Goal: Task Accomplishment & Management: Use online tool/utility

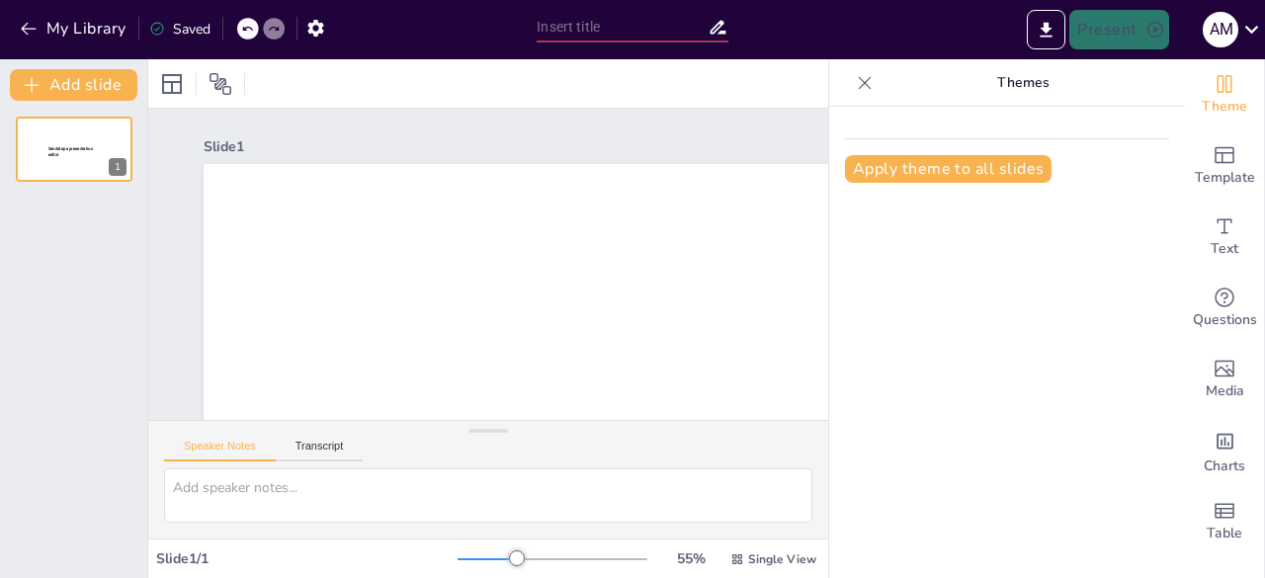
type input "The FREE-AI Framework: Balancing Innovation and Risk Mitigation in Financial Se…"
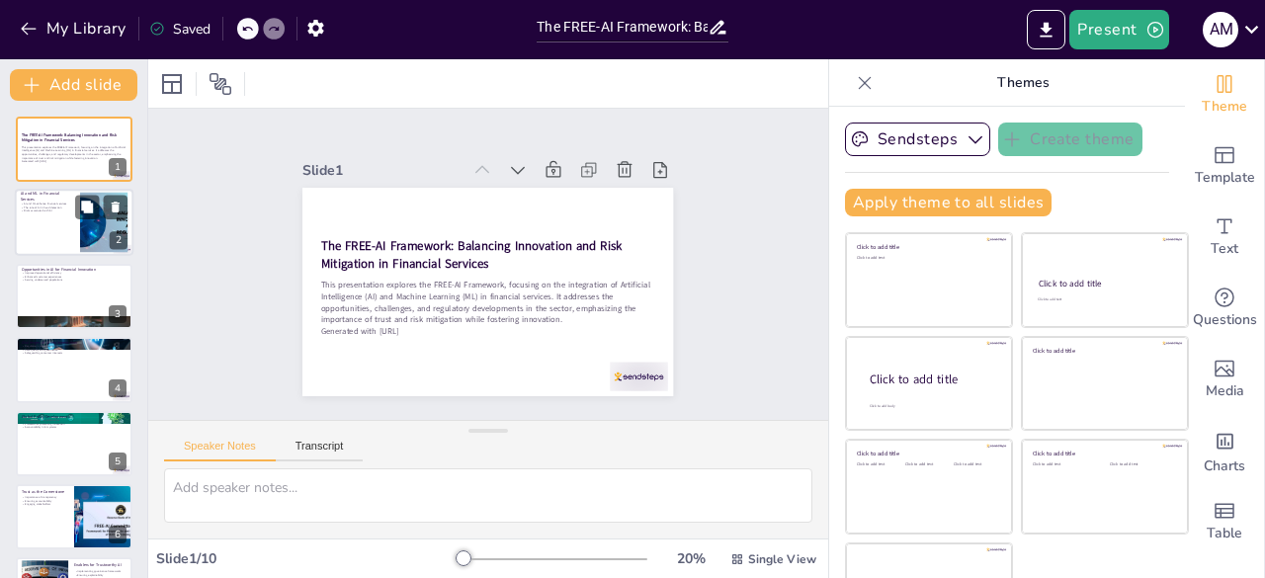
click at [58, 237] on div at bounding box center [74, 223] width 119 height 67
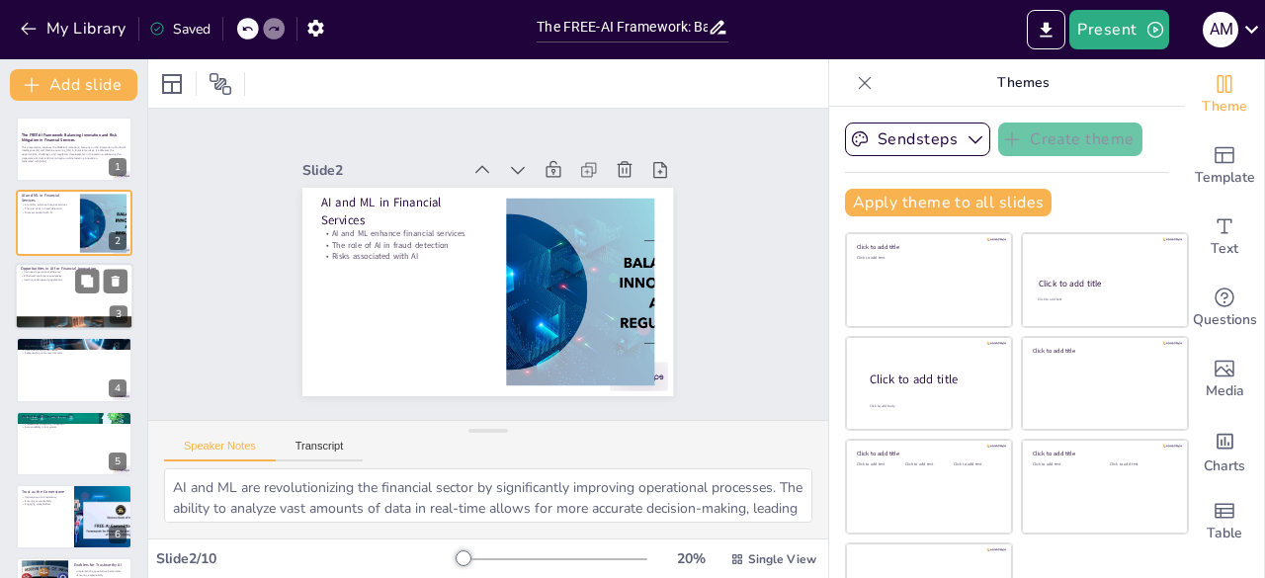
click at [43, 313] on div at bounding box center [74, 296] width 119 height 67
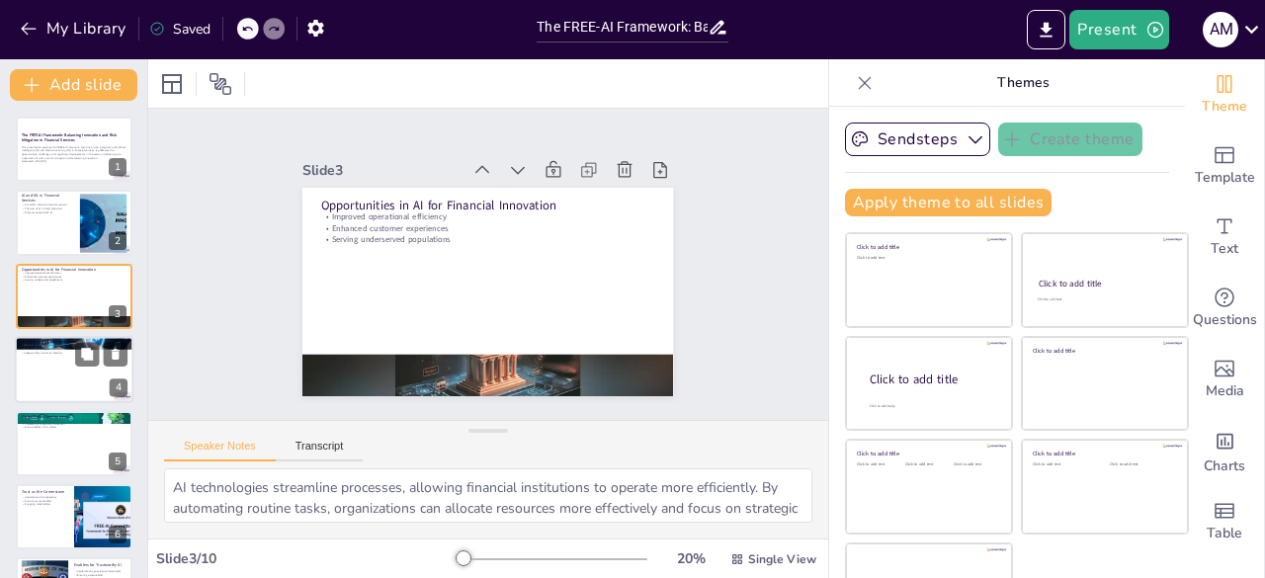
click at [47, 375] on div at bounding box center [74, 369] width 119 height 67
type textarea "Financial institutions must adhere to numerous regulations, which can complicat…"
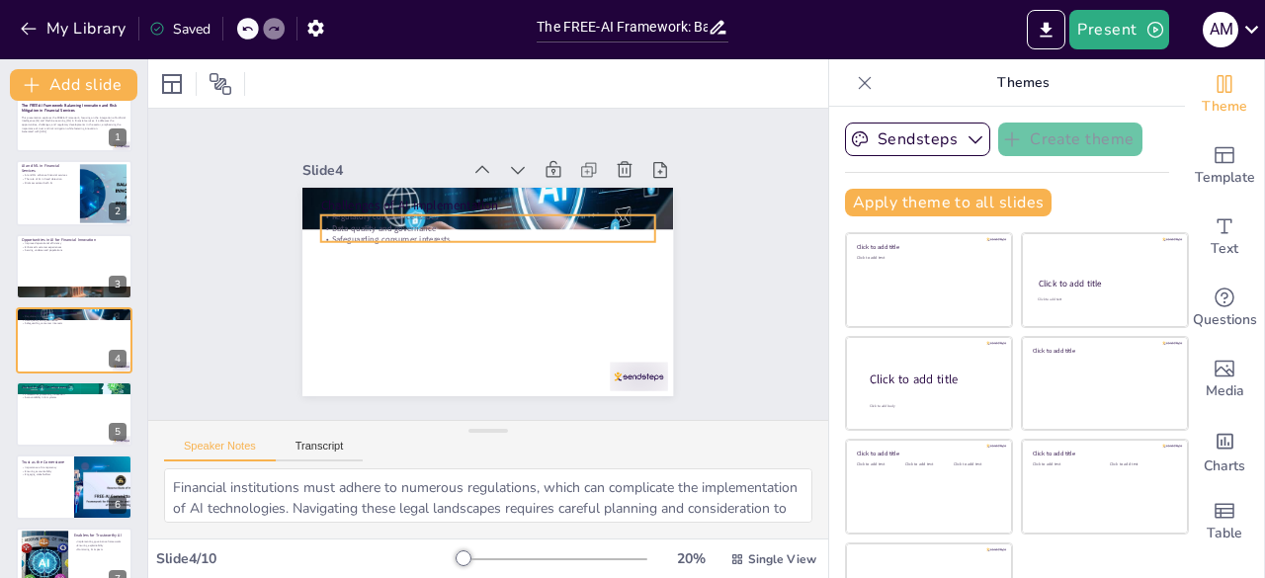
click at [350, 222] on p "Data quality and governance" at bounding box center [488, 228] width 334 height 12
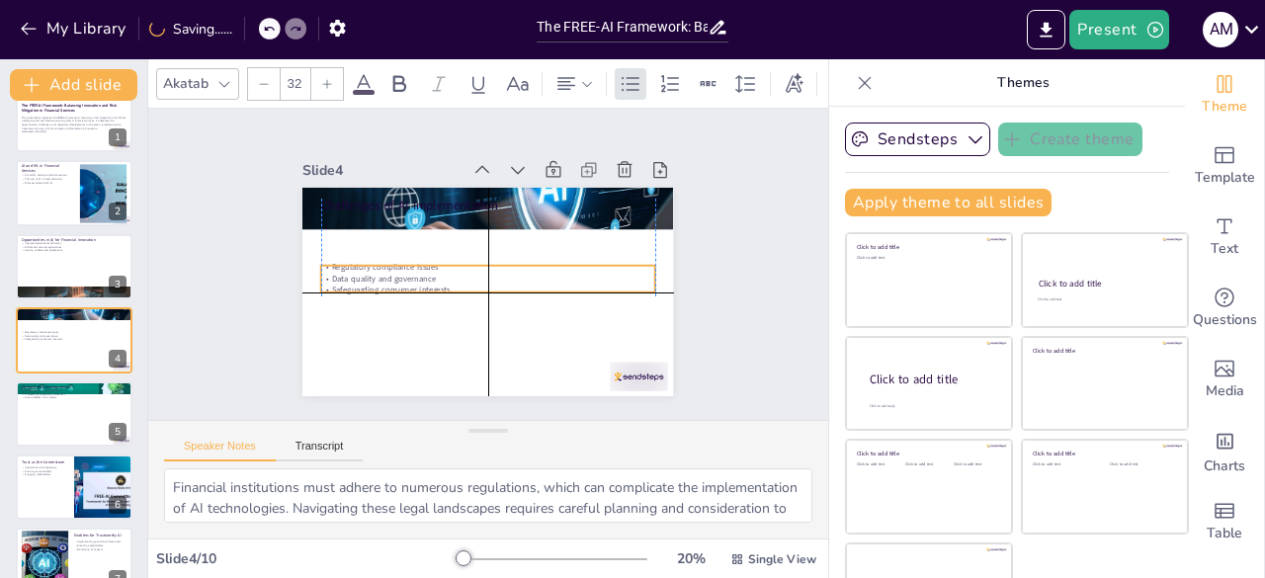
drag, startPoint x: 350, startPoint y: 220, endPoint x: 350, endPoint y: 267, distance: 46.4
click at [350, 267] on div "Regulatory compliance issues Data quality and governance Safeguarding consumer …" at bounding box center [488, 279] width 334 height 35
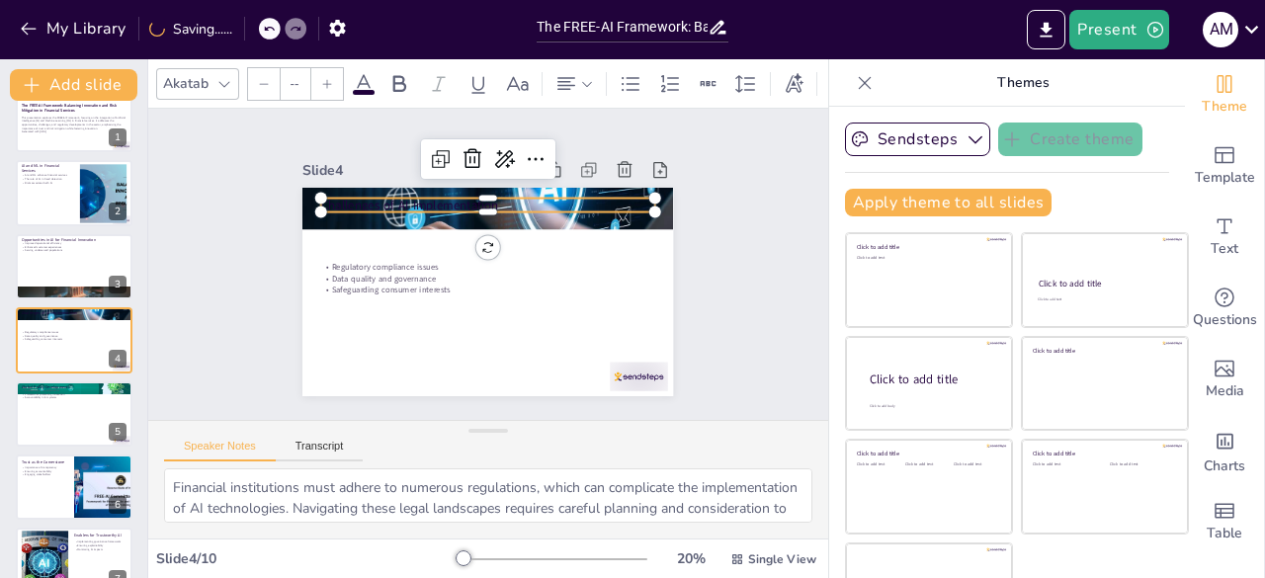
type input "48"
click at [356, 197] on p "Challenges of AI Implementation" at bounding box center [488, 206] width 334 height 18
click at [362, 76] on icon at bounding box center [364, 83] width 18 height 19
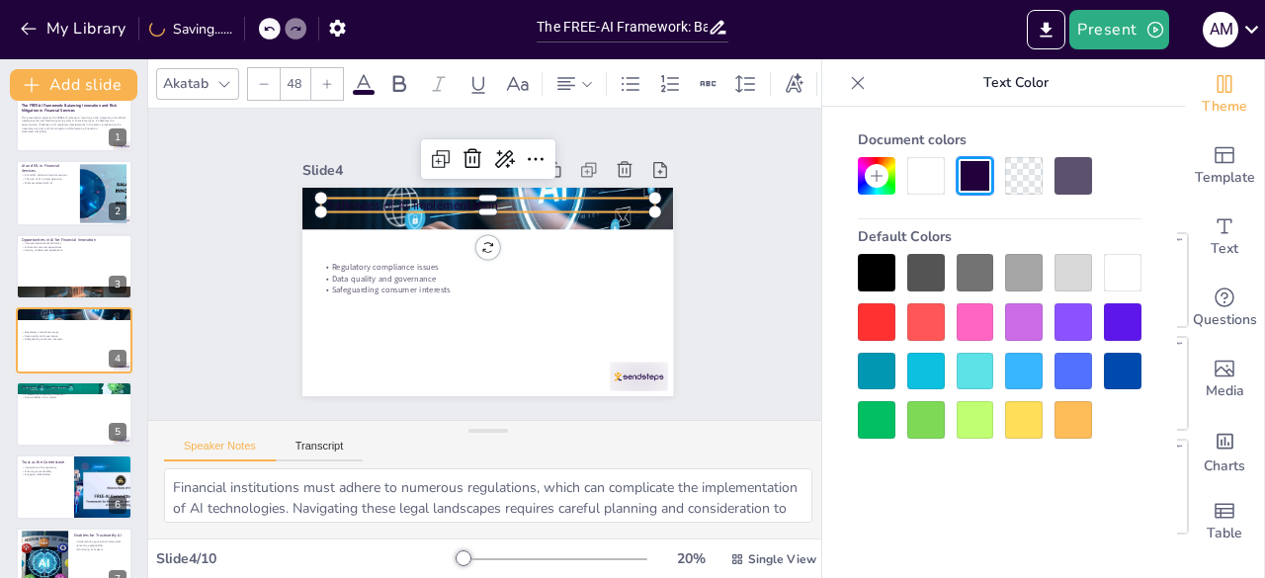
drag, startPoint x: 1122, startPoint y: 274, endPoint x: 476, endPoint y: 193, distance: 651.2
click at [476, 197] on p "Challenges of AI Implementation" at bounding box center [488, 206] width 334 height 18
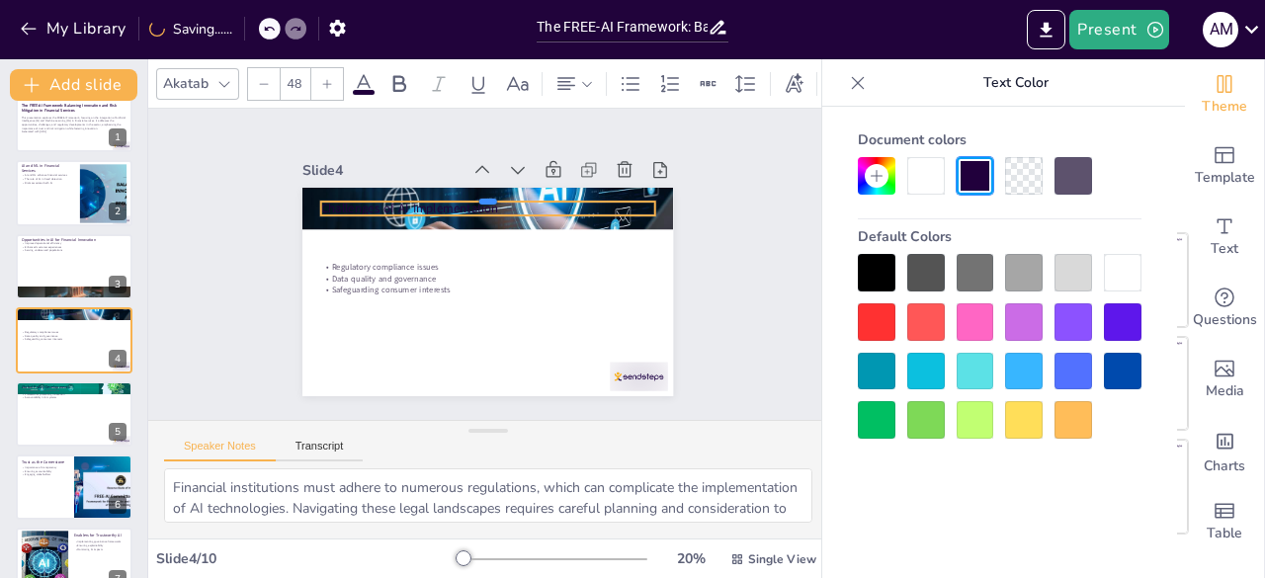
click at [476, 193] on div at bounding box center [488, 194] width 334 height 16
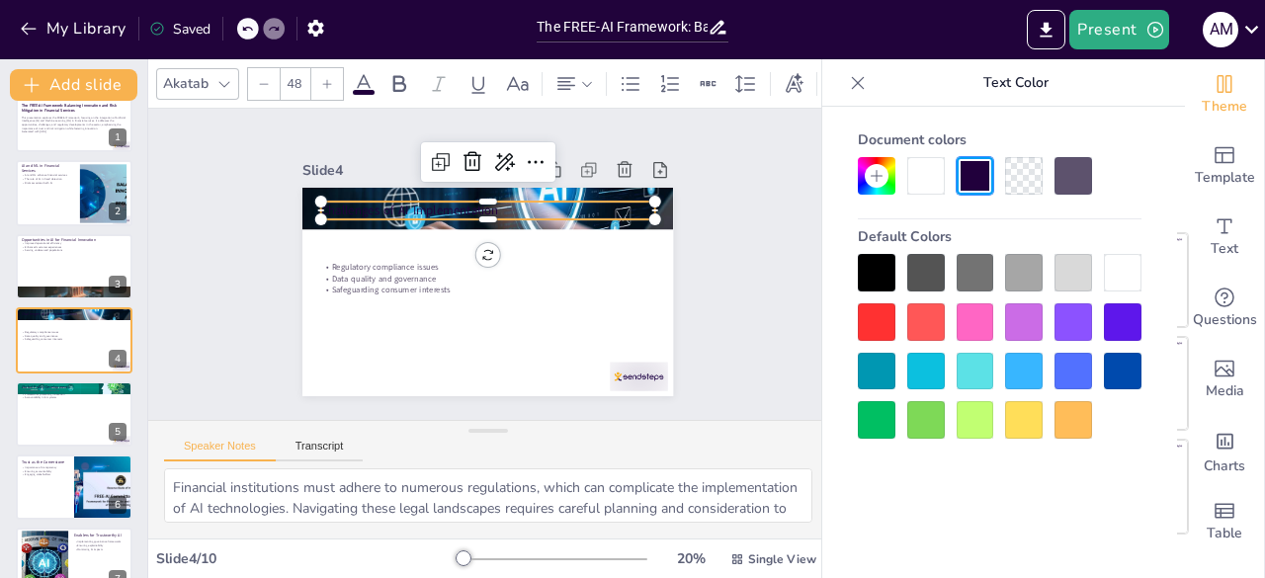
click at [483, 202] on p "Challenges of AI Implementation" at bounding box center [488, 211] width 334 height 18
click at [367, 80] on icon at bounding box center [364, 84] width 24 height 24
click at [1112, 274] on div at bounding box center [1123, 273] width 38 height 38
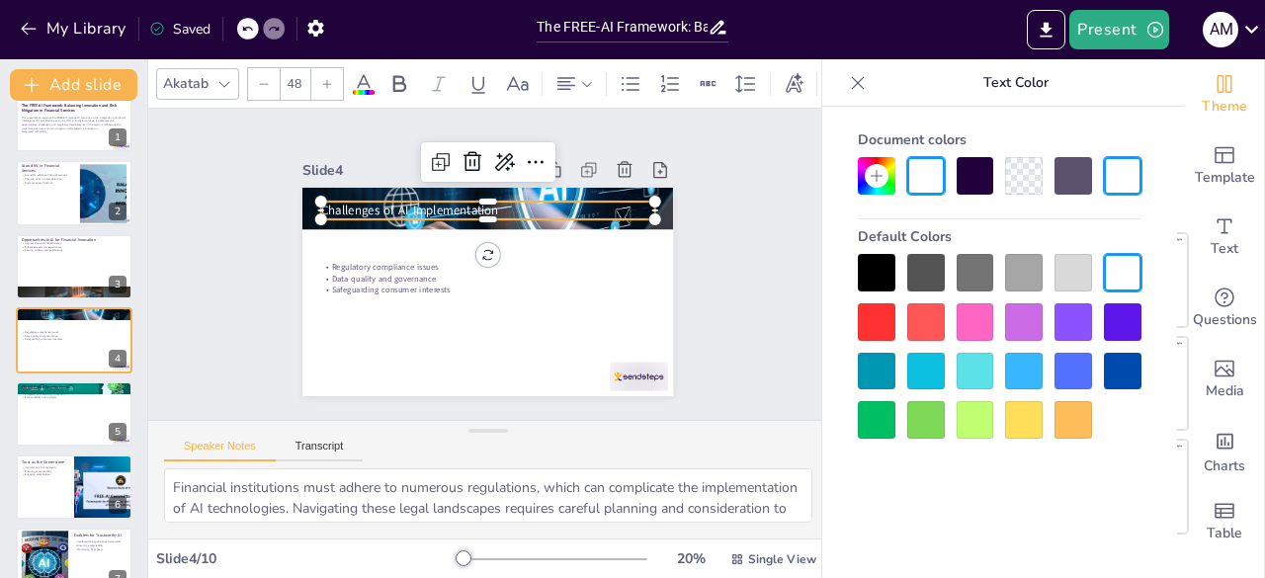
click at [700, 238] on div "Slide 1 The FREE-AI Framework: Balancing Innovation and Risk Mitigation in Fina…" at bounding box center [487, 264] width 481 height 264
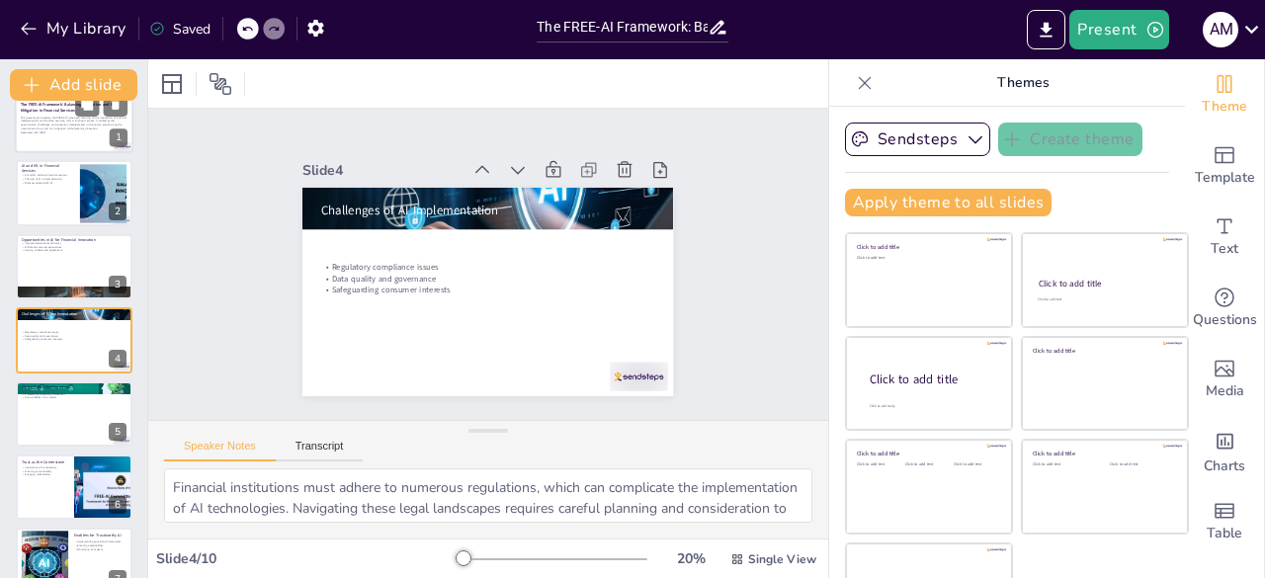
click at [88, 136] on div at bounding box center [74, 119] width 119 height 67
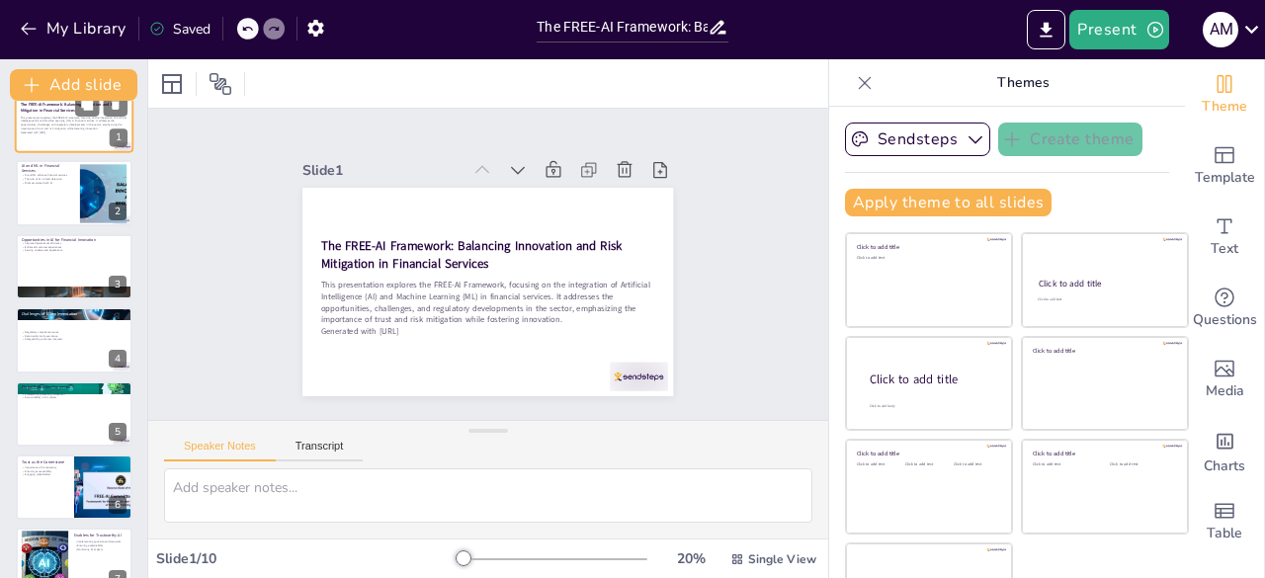
scroll to position [0, 0]
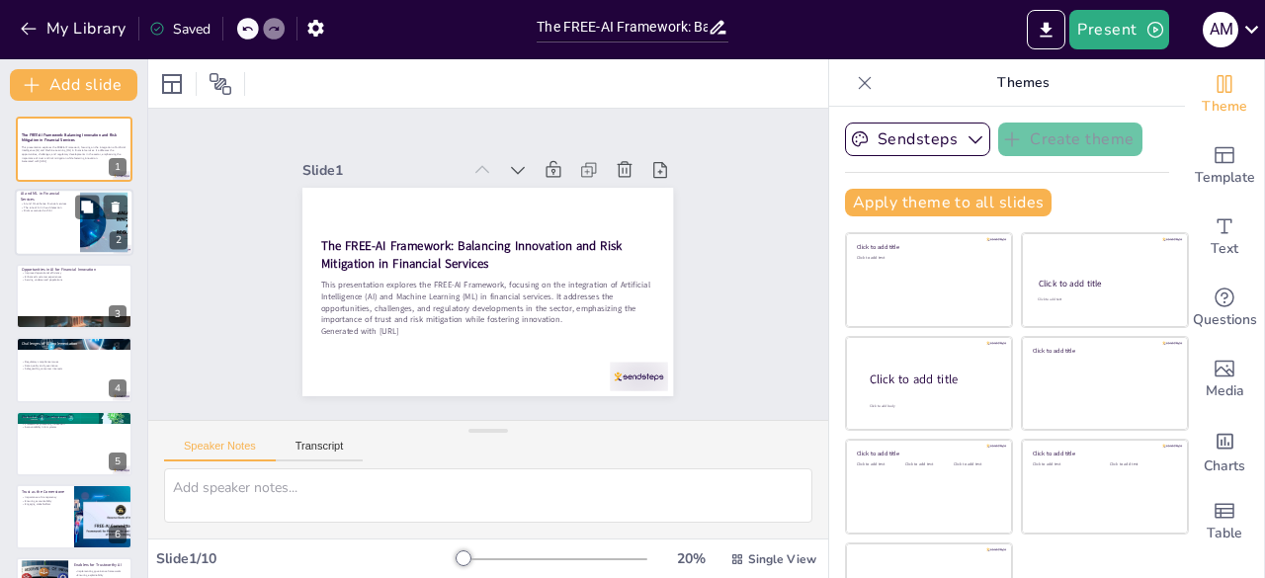
click at [93, 193] on div at bounding box center [103, 223] width 107 height 60
type textarea "AI and ML are revolutionizing the financial sector by significantly improving o…"
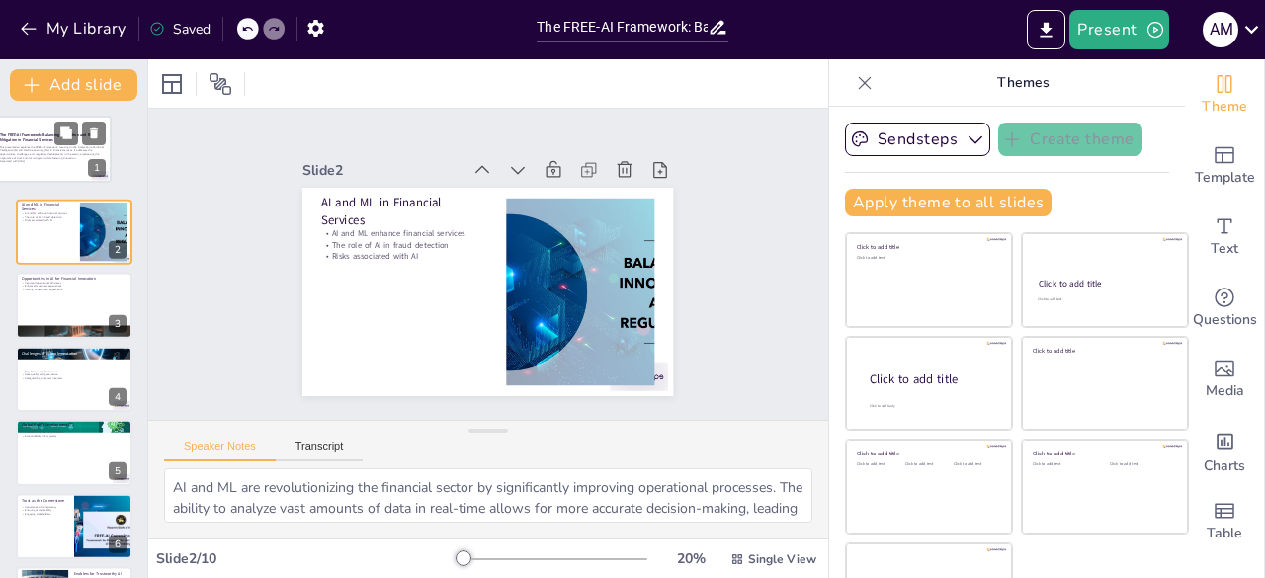
drag, startPoint x: 101, startPoint y: 127, endPoint x: 73, endPoint y: 127, distance: 27.7
click at [73, 127] on div "The FREE-AI Framework: Balancing Innovation and Risk Mitigation in Financial Se…" at bounding box center [52, 149] width 119 height 67
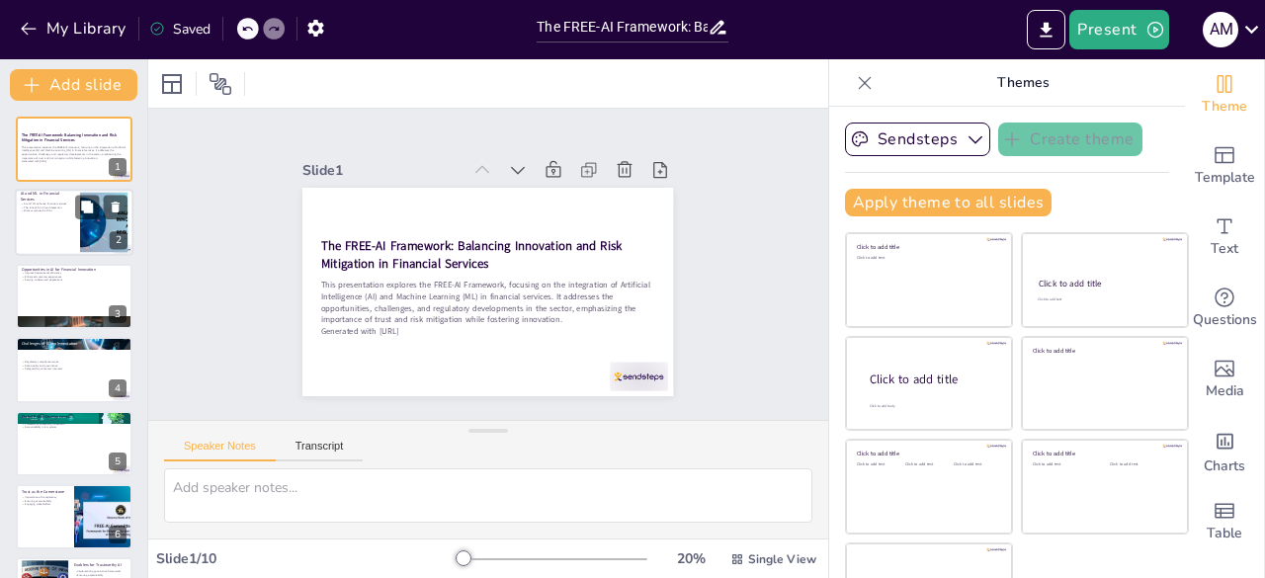
click at [73, 225] on div at bounding box center [74, 223] width 119 height 67
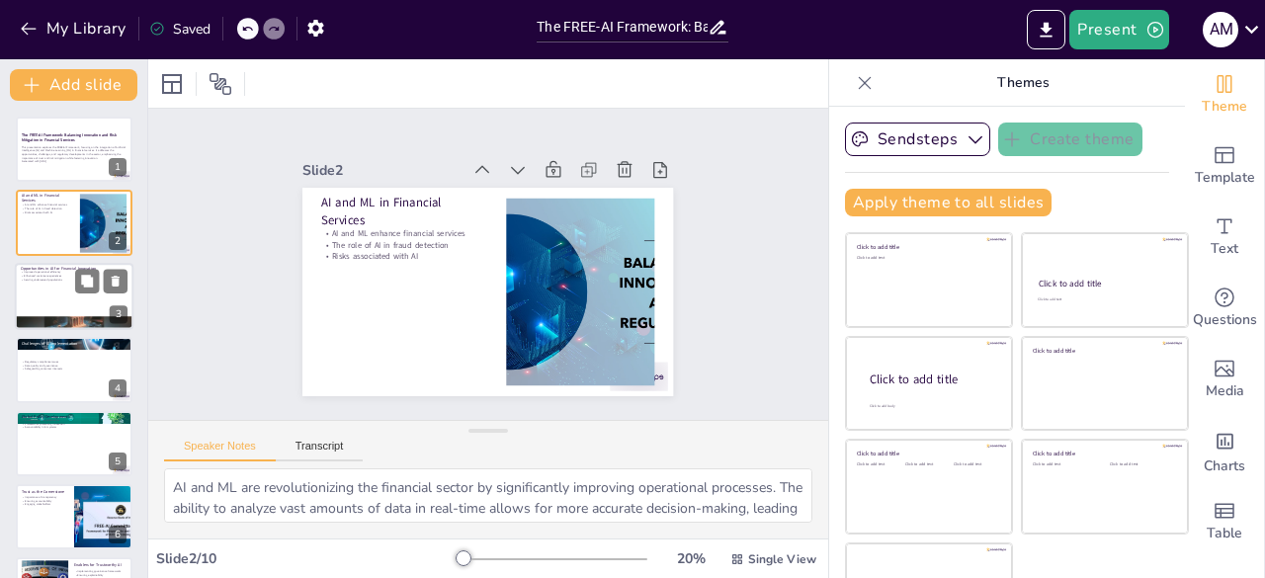
click at [73, 282] on div at bounding box center [74, 296] width 119 height 67
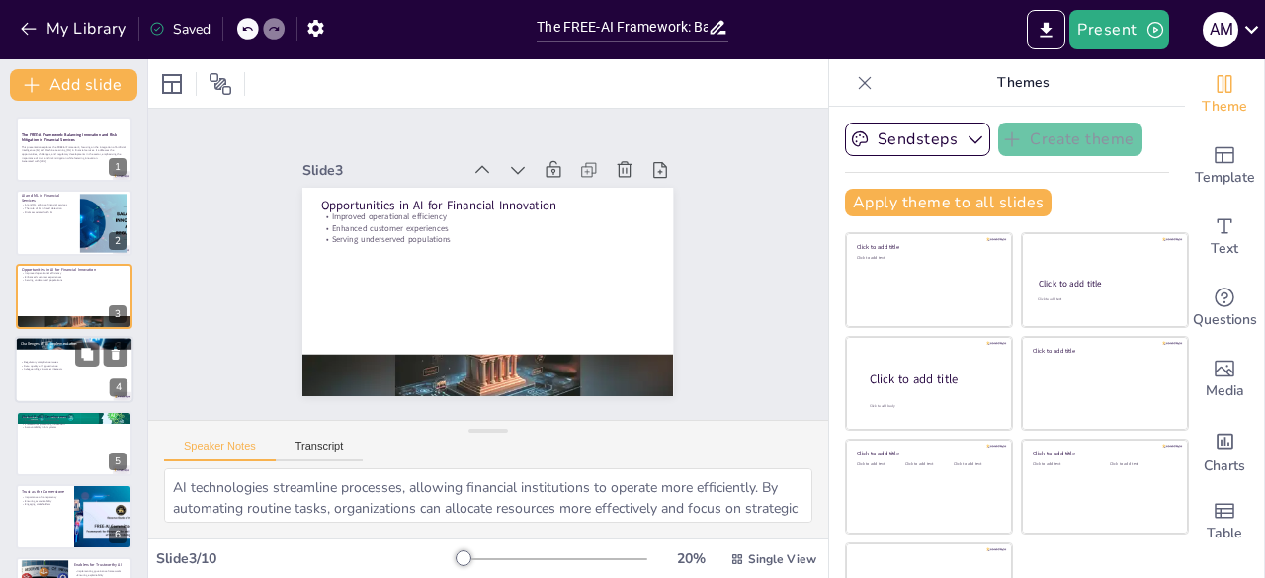
click at [69, 376] on div at bounding box center [74, 369] width 119 height 67
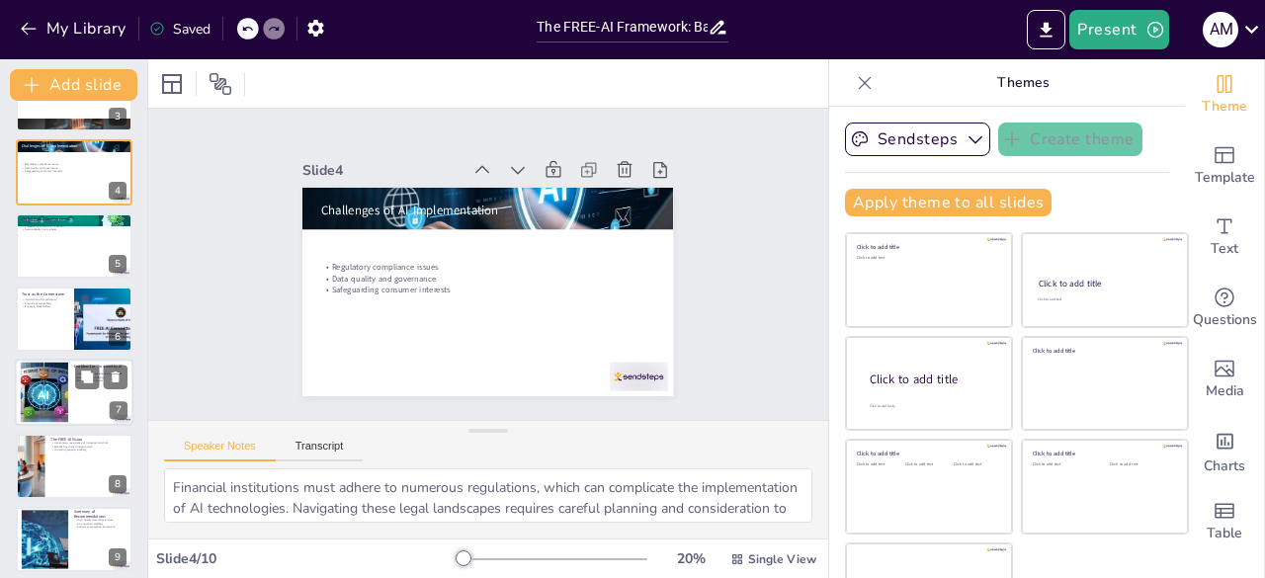
click at [53, 385] on div at bounding box center [44, 393] width 107 height 60
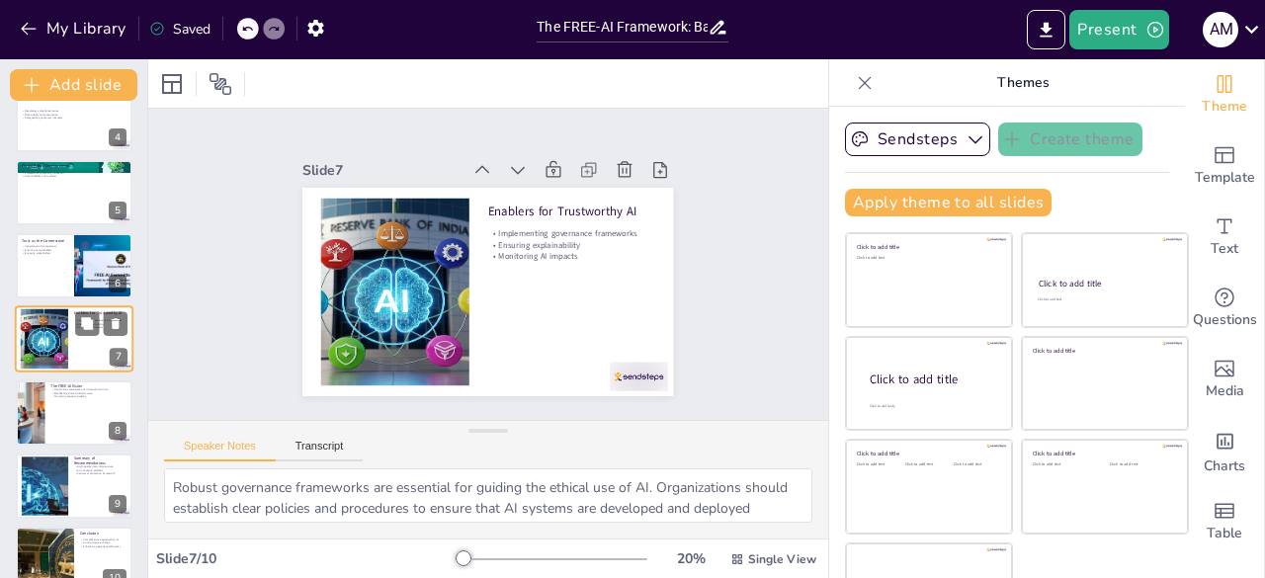
scroll to position [281, 0]
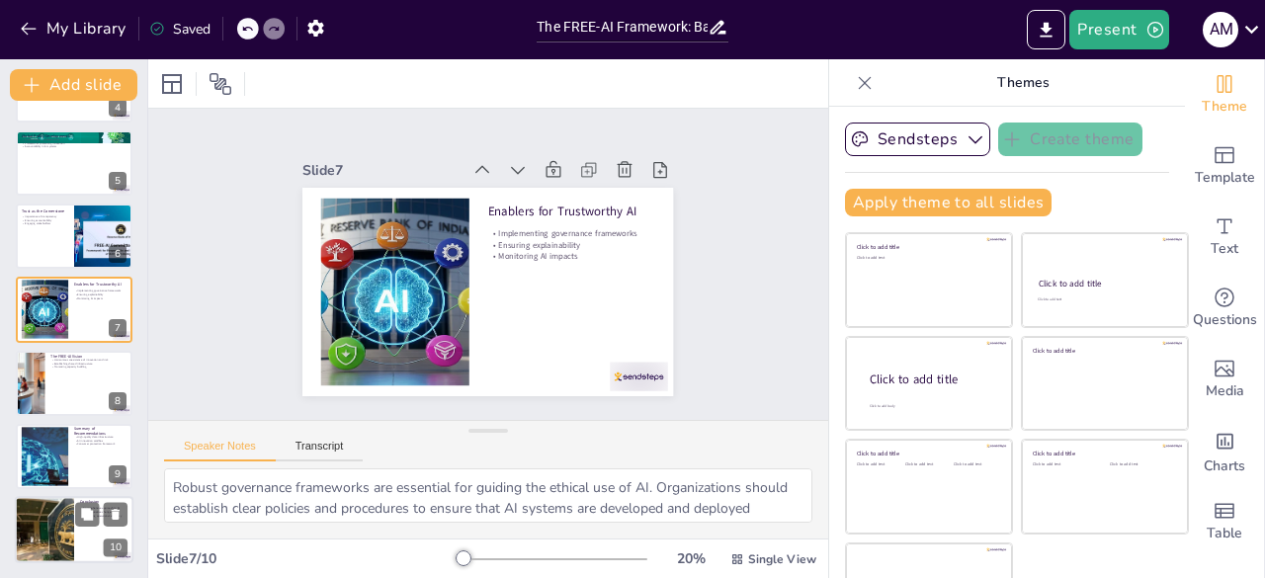
click at [67, 544] on div at bounding box center [43, 530] width 127 height 67
type textarea "The FREE-AI Framework offers a holistic strategy for integrating AI in financia…"
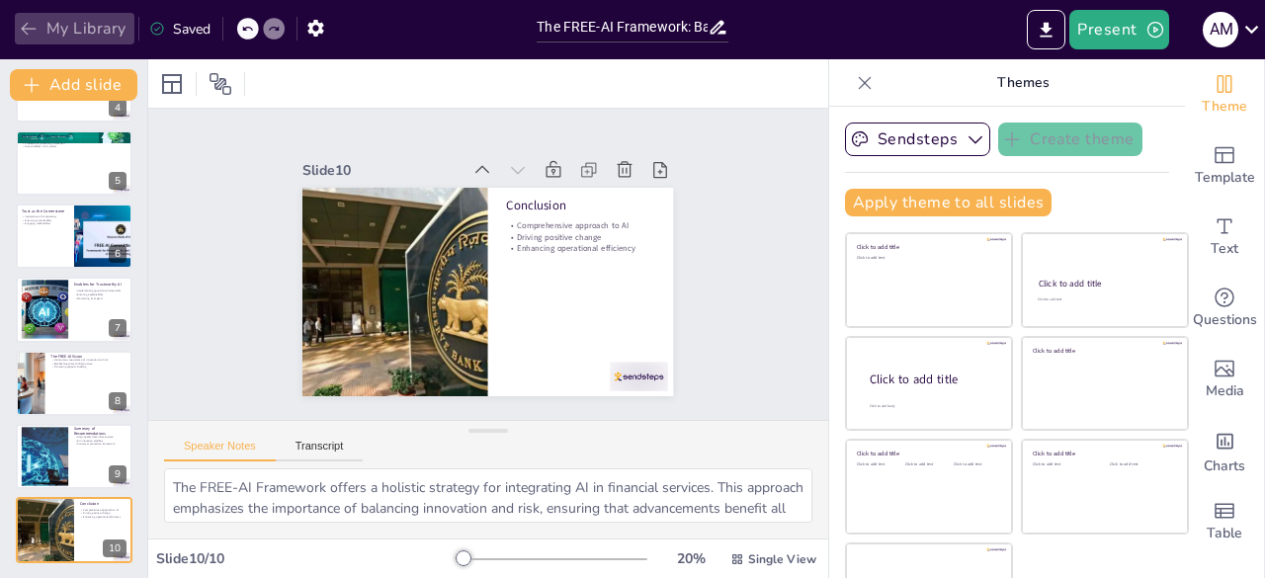
click at [25, 27] on icon "button" at bounding box center [29, 29] width 20 height 20
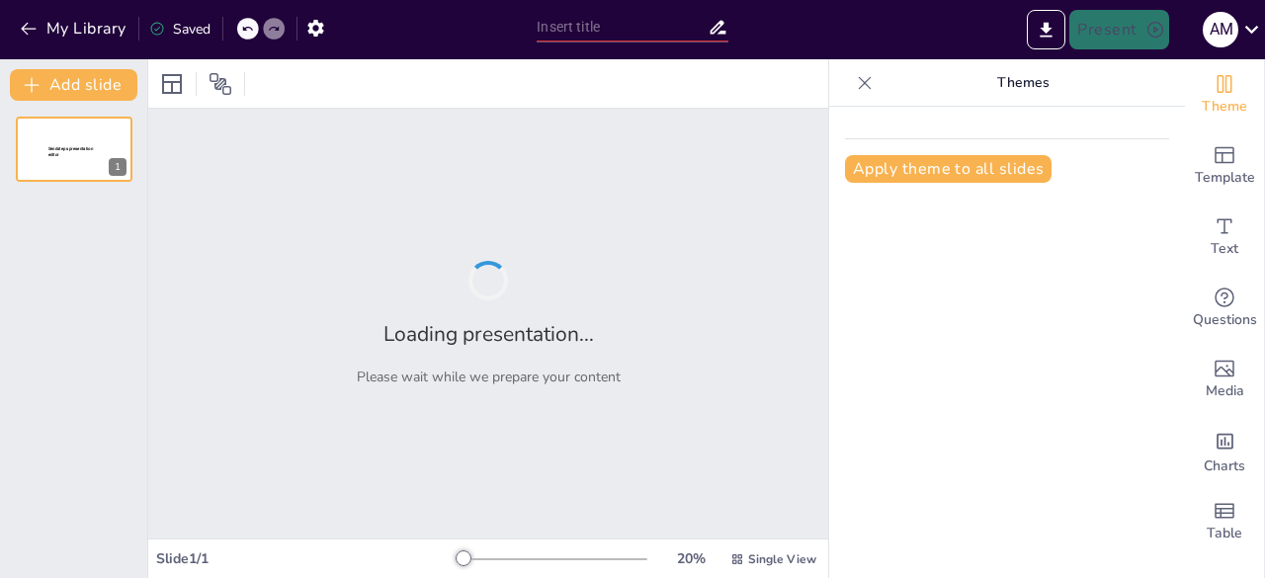
type input "The FREE-AI Framework: Balancing Innovation and Risk Mitigation in Financial Se…"
